Goal: Connect with others: Connect with others

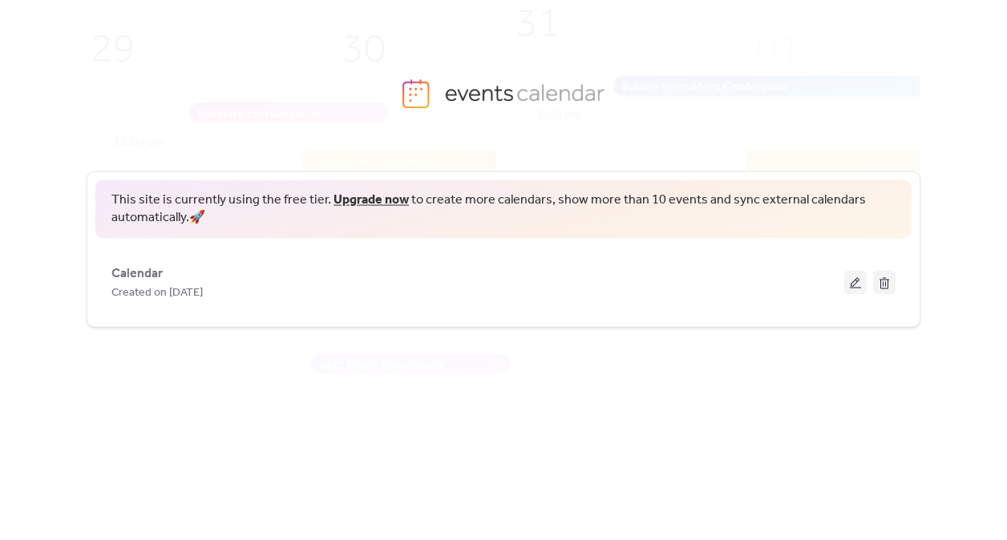
click at [822, 139] on img at bounding box center [527, 245] width 1084 height 536
click at [214, 142] on img at bounding box center [527, 245] width 1084 height 536
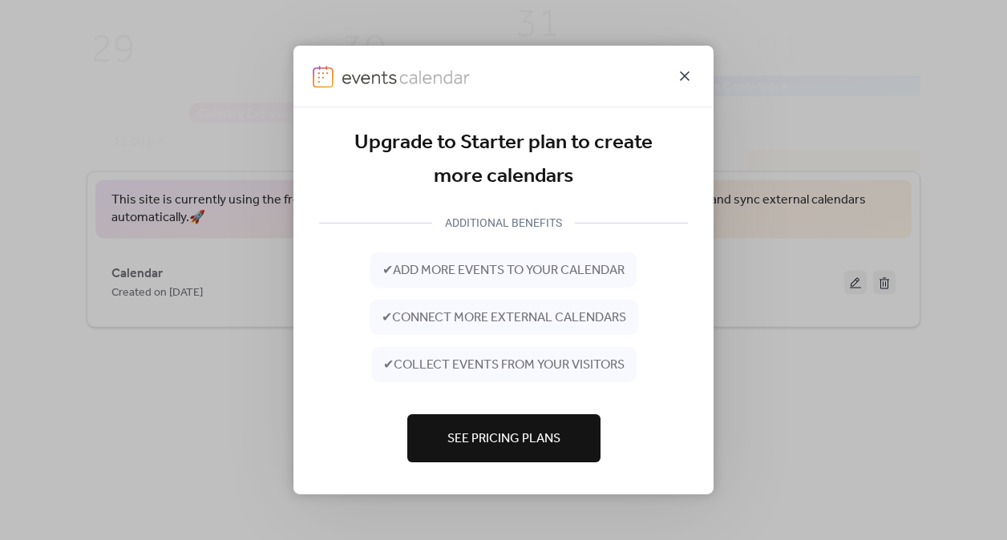
click at [687, 70] on icon at bounding box center [684, 76] width 19 height 19
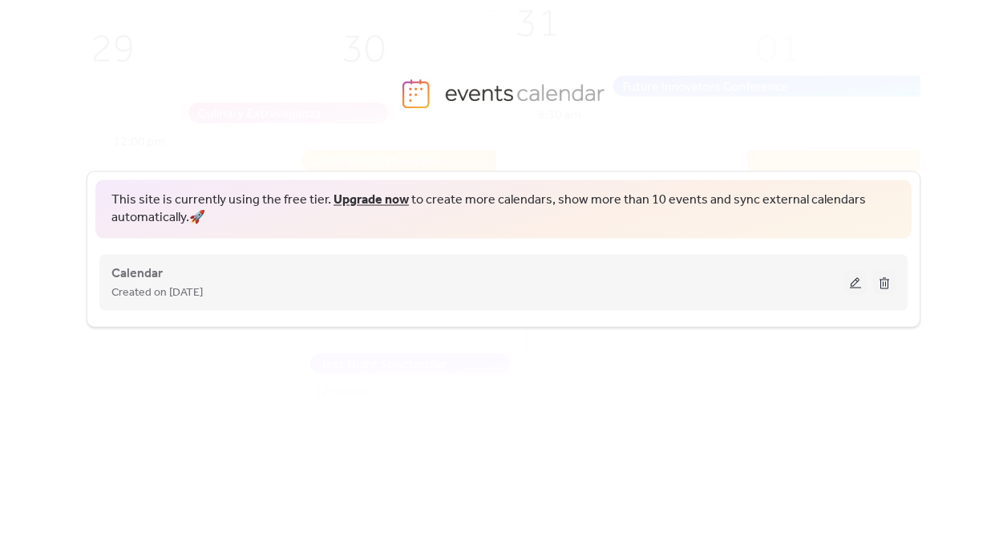
click at [717, 297] on div "Created on [DATE]" at bounding box center [477, 291] width 733 height 19
click at [203, 297] on span "Created on [DATE]" at bounding box center [156, 292] width 91 height 19
click at [857, 285] on button at bounding box center [855, 282] width 22 height 24
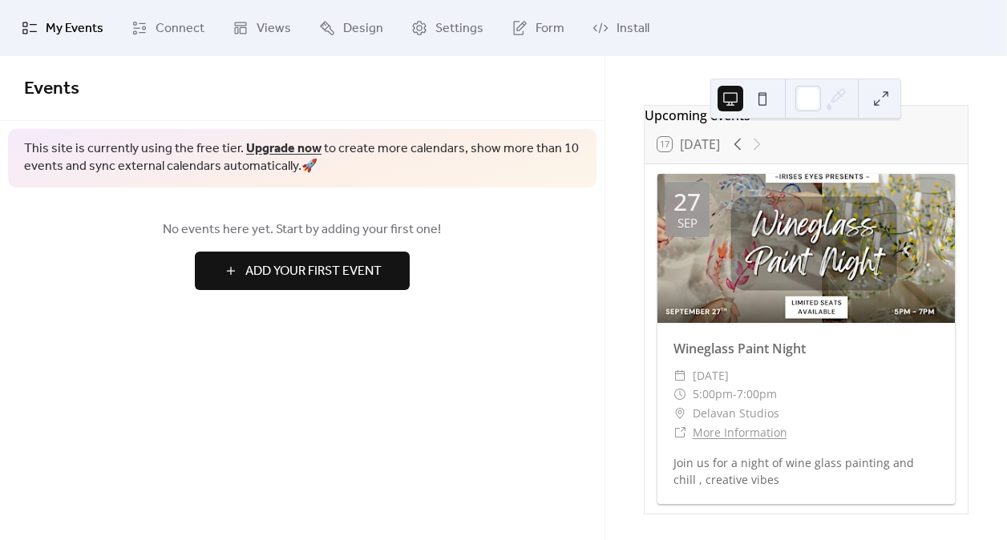
scroll to position [43, 0]
click at [180, 22] on span "Connect" at bounding box center [180, 28] width 49 height 19
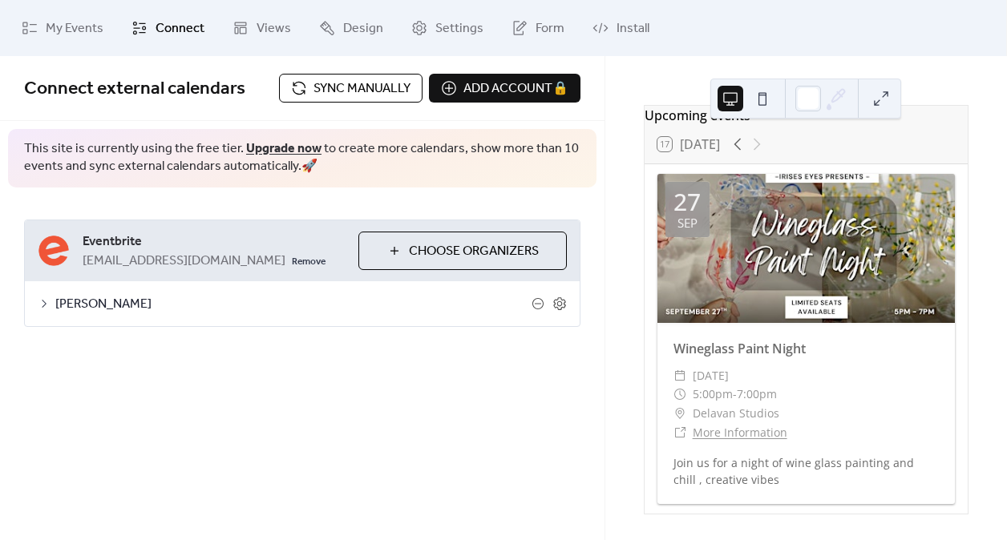
click at [451, 293] on div "[PERSON_NAME]" at bounding box center [302, 303] width 555 height 45
click at [426, 314] on div "[PERSON_NAME]" at bounding box center [302, 303] width 555 height 45
click at [380, 79] on span "Sync manually" at bounding box center [361, 88] width 97 height 19
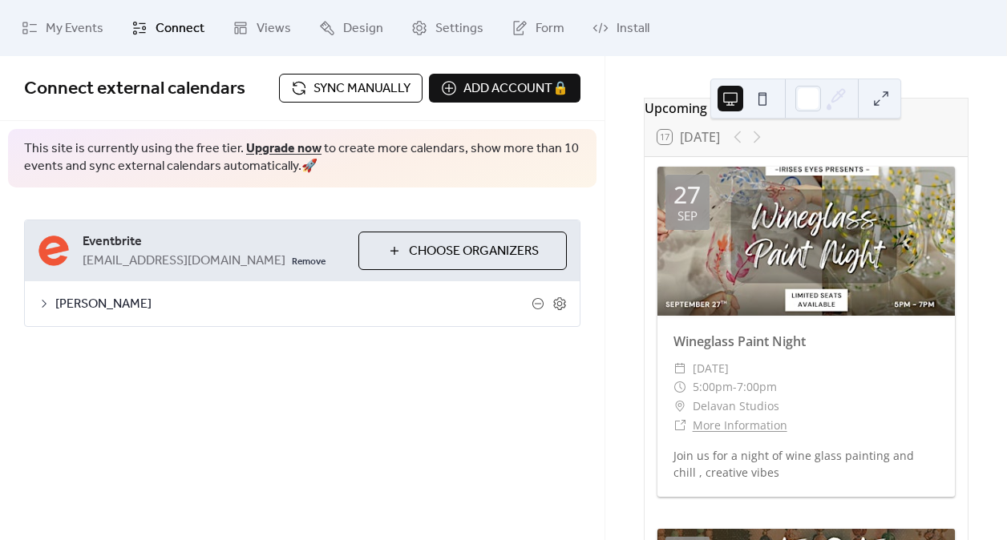
click at [754, 146] on div at bounding box center [747, 136] width 38 height 19
